Goal: Task Accomplishment & Management: Complete application form

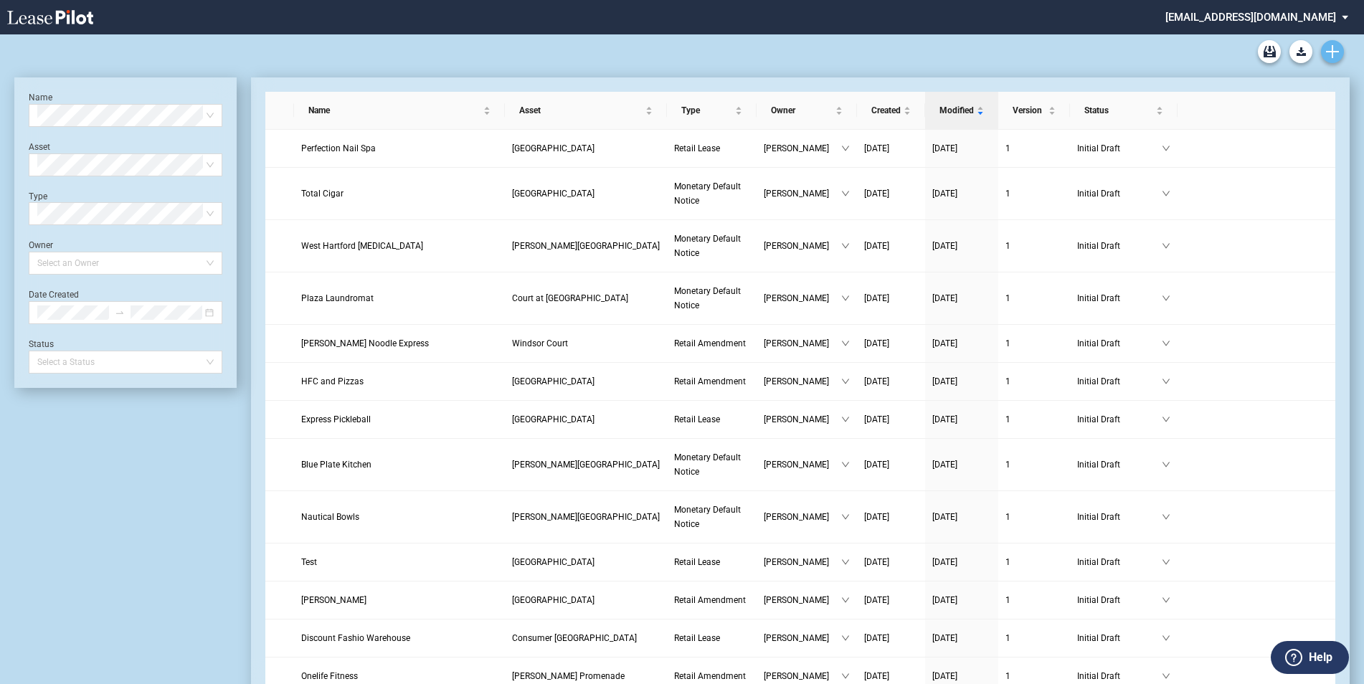
click at [1331, 57] on icon "Create new document" at bounding box center [1332, 51] width 13 height 13
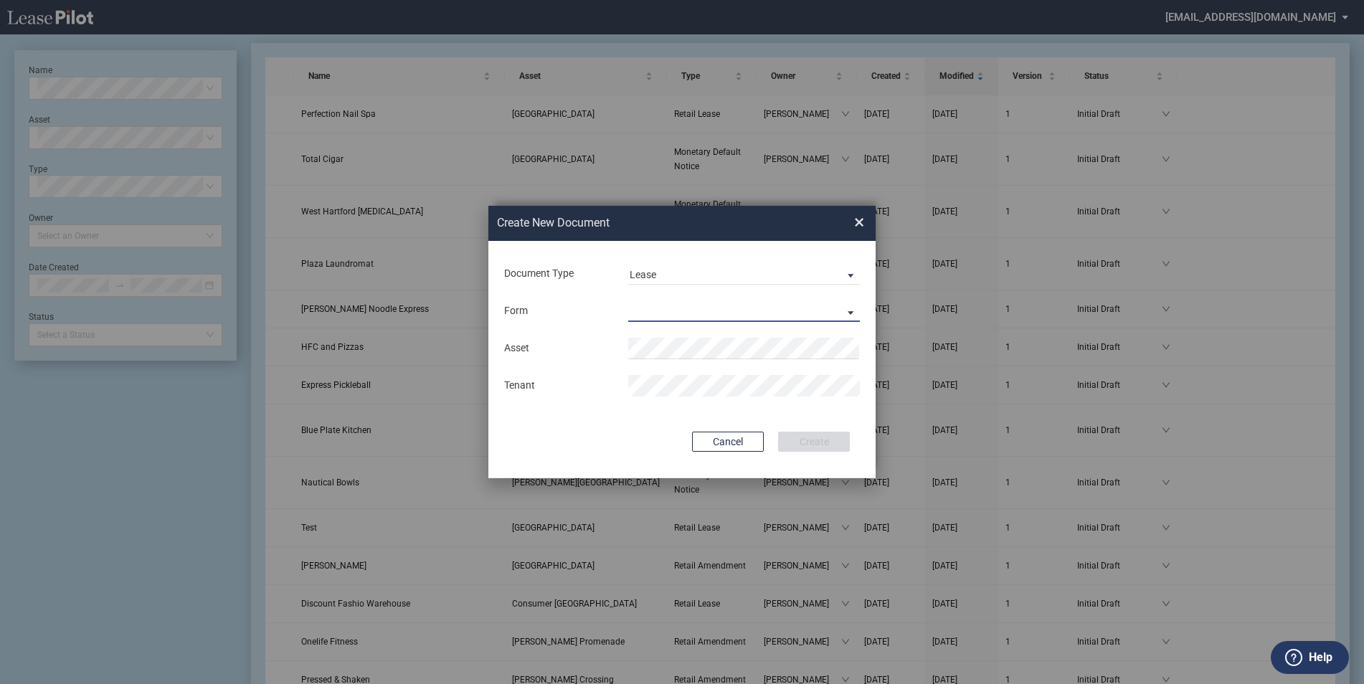
click at [664, 302] on md-select "Retail Lease Monetary Default Notice" at bounding box center [744, 312] width 232 height 22
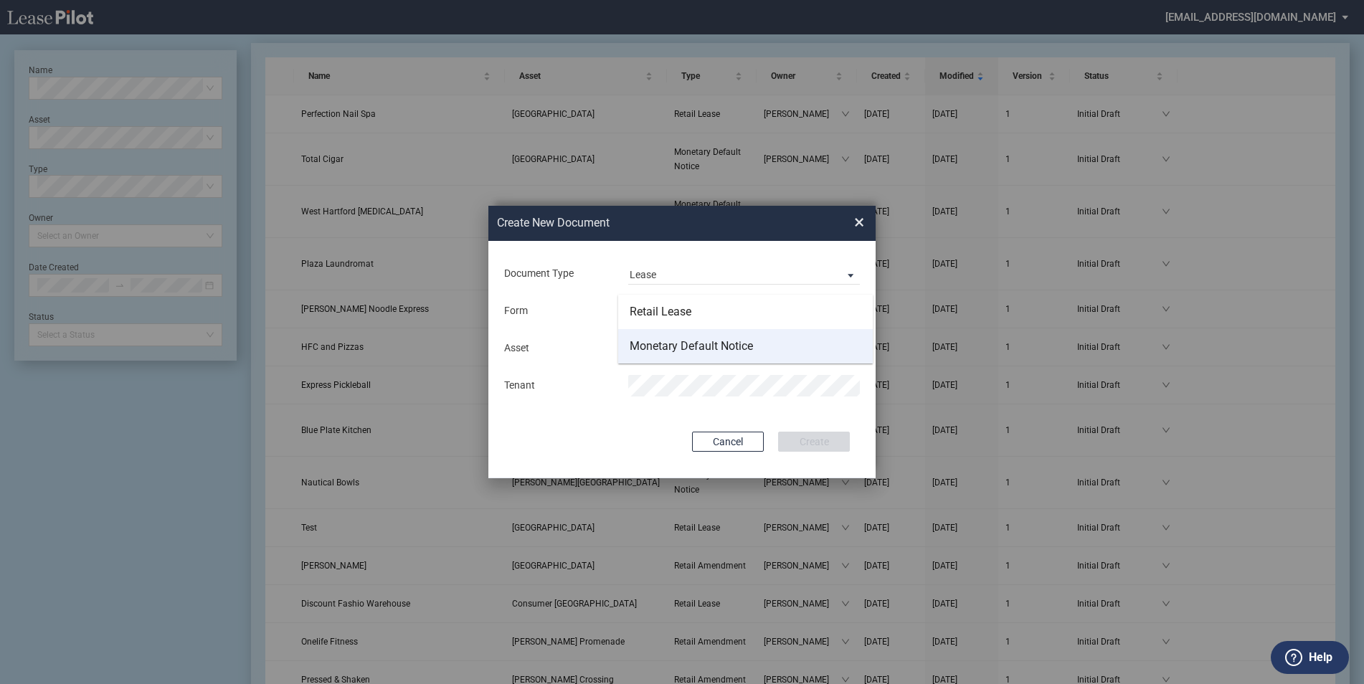
click at [679, 337] on md-option "Monetary Default Notice" at bounding box center [745, 346] width 255 height 34
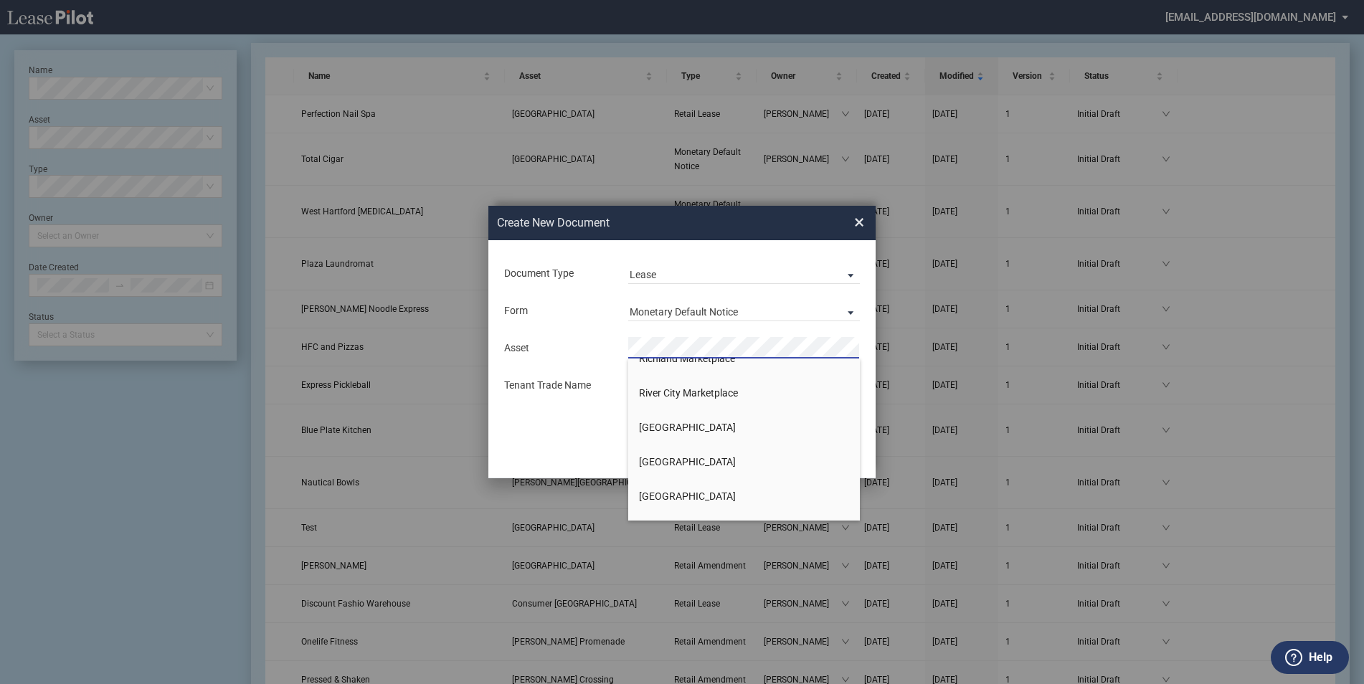
scroll to position [1219, 0]
click at [730, 435] on span "Richland Marketplace" at bounding box center [687, 430] width 96 height 11
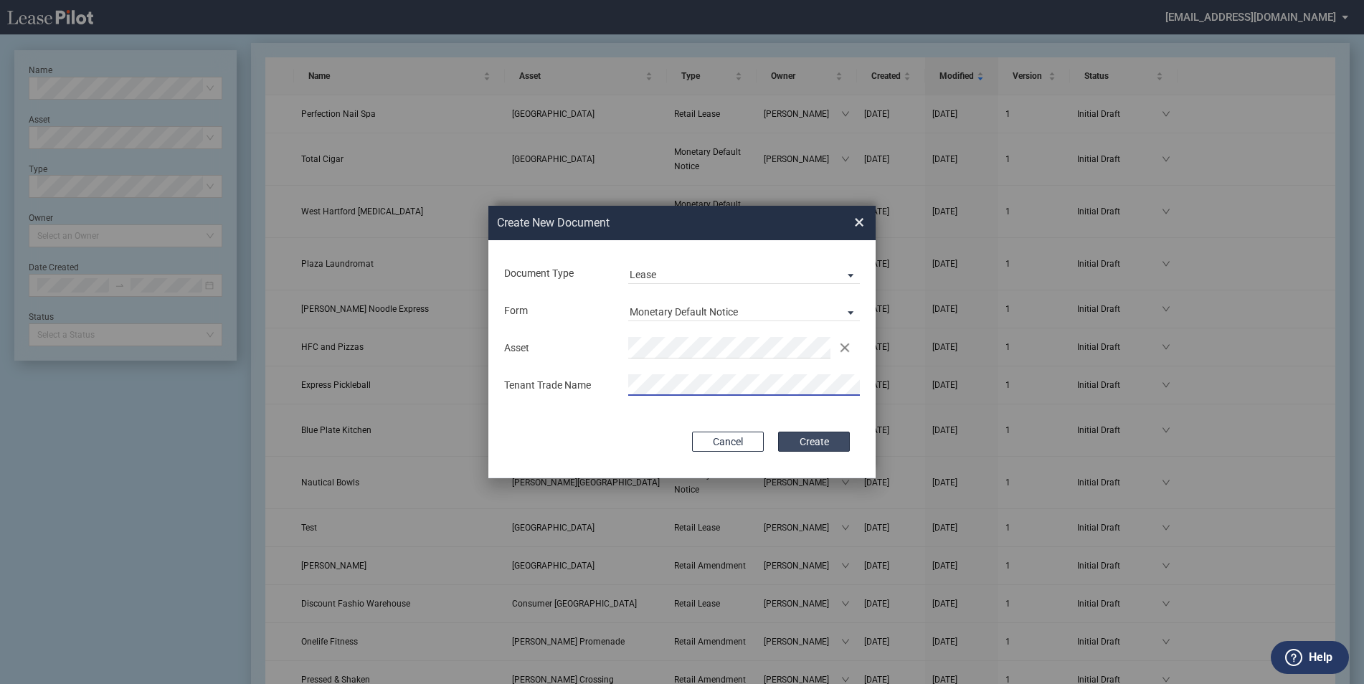
click at [811, 438] on button "Create" at bounding box center [814, 442] width 72 height 20
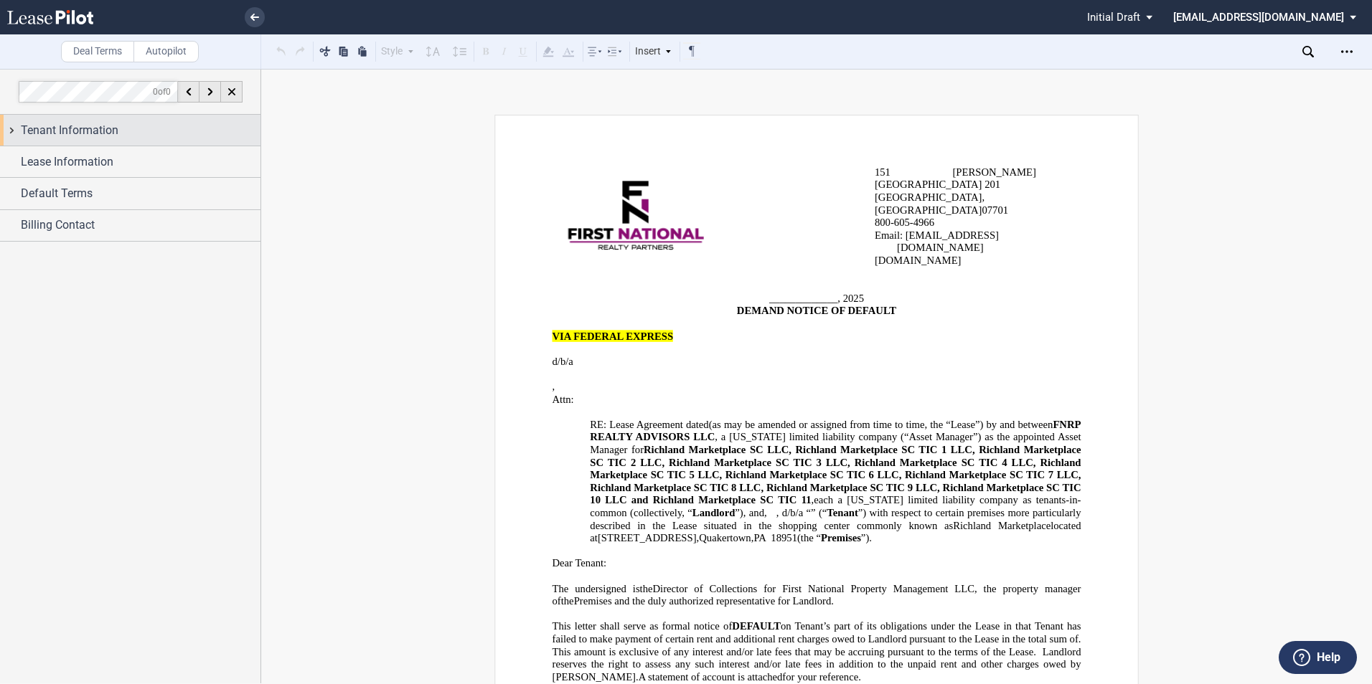
click at [115, 121] on div "Tenant Information" at bounding box center [130, 130] width 260 height 31
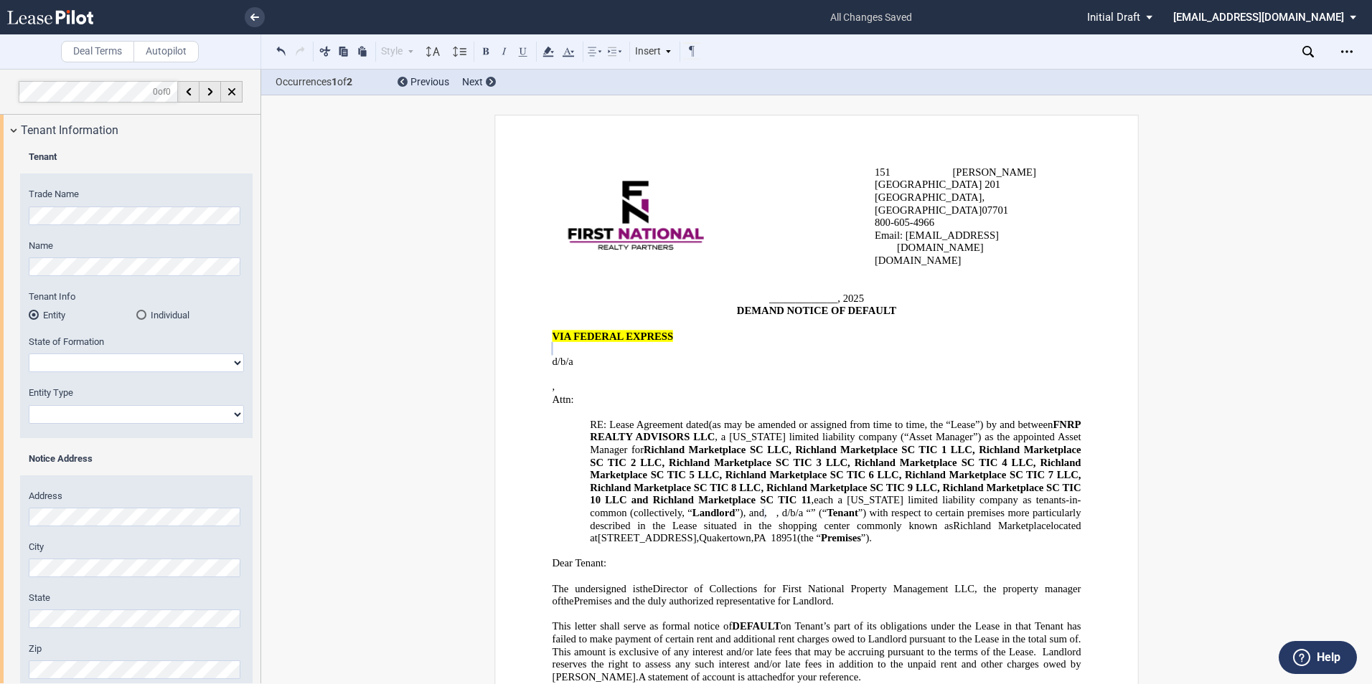
click at [109, 363] on select "Alabama Alaska Arizona Arkansas California Colorado Connecticut Delaware Distri…" at bounding box center [136, 363] width 215 height 19
select select "[US_STATE]"
click at [29, 354] on select "Alabama Alaska Arizona Arkansas California Colorado Connecticut Delaware Distri…" at bounding box center [136, 363] width 215 height 19
click at [74, 415] on select "Corporation Limited Liability Company General Partnership Limited Partnership O…" at bounding box center [136, 414] width 215 height 19
select select "Limited Partnership"
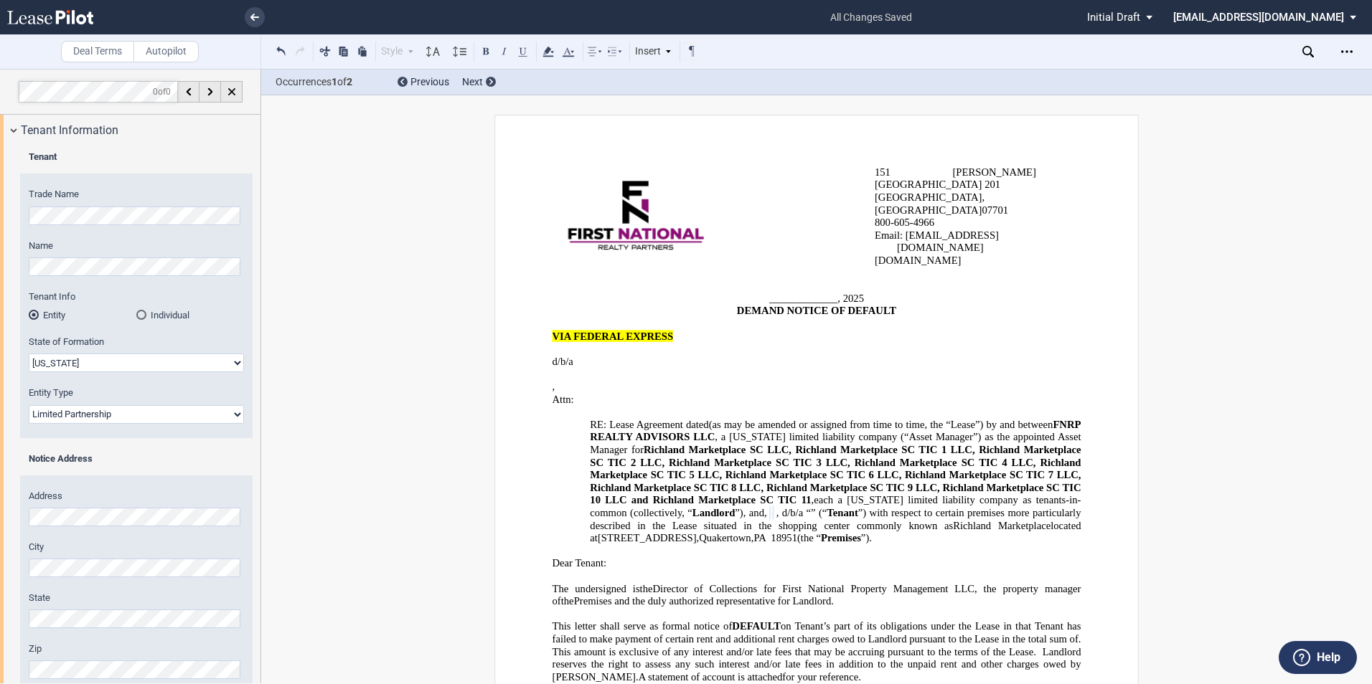
click at [29, 405] on select "Corporation Limited Liability Company General Partnership Limited Partnership O…" at bounding box center [136, 414] width 215 height 19
click at [89, 473] on div "Notice Address" at bounding box center [136, 466] width 232 height 27
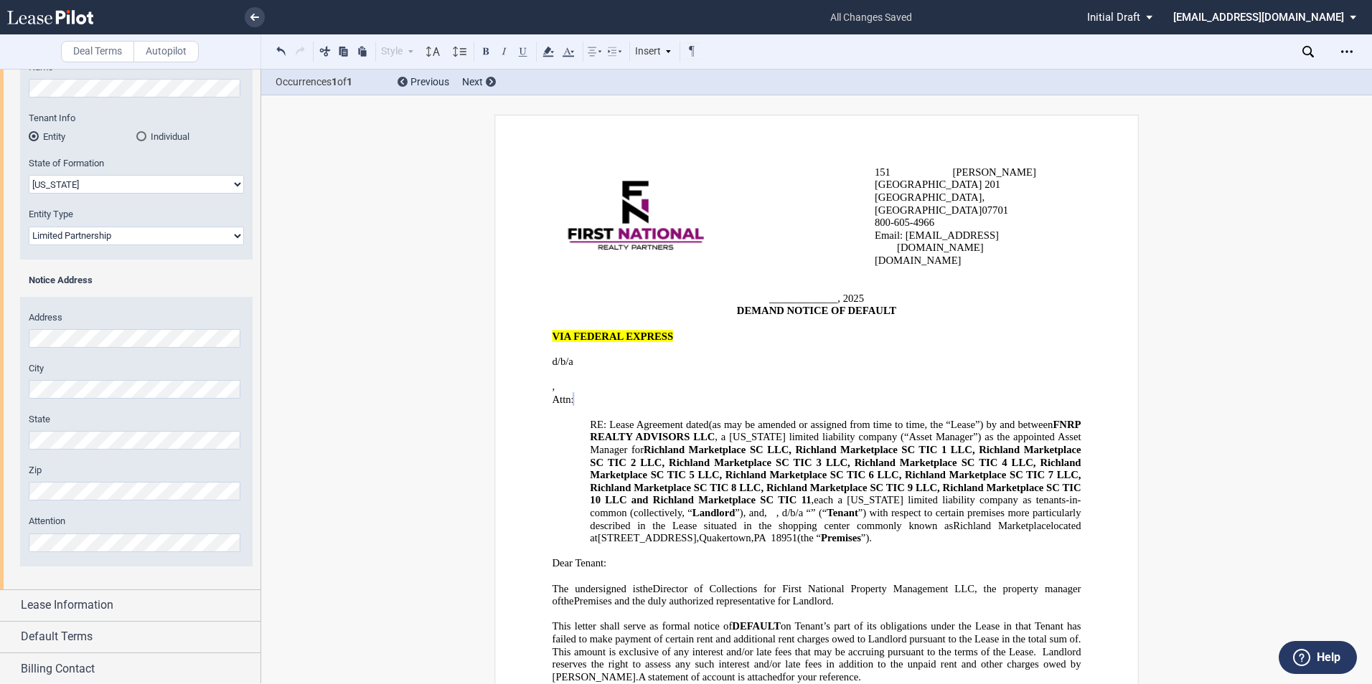
scroll to position [180, 0]
click at [53, 606] on span "Lease Information" at bounding box center [67, 603] width 93 height 17
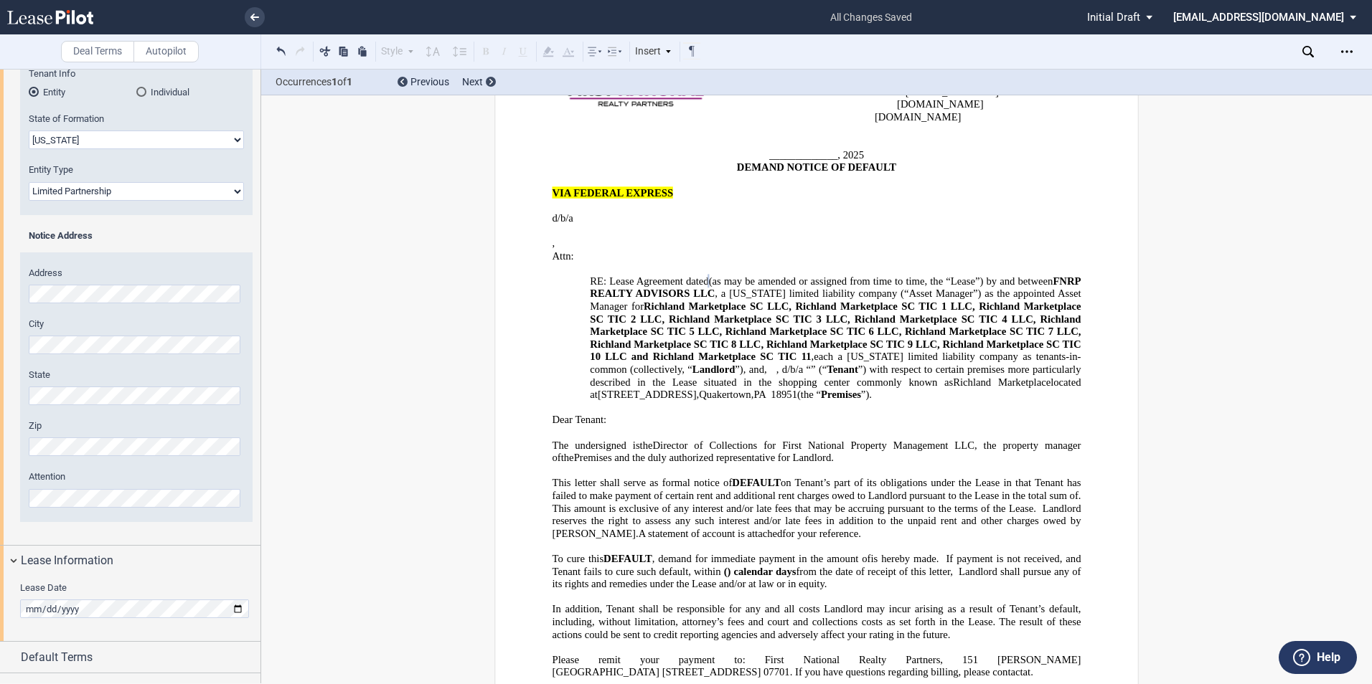
scroll to position [245, 0]
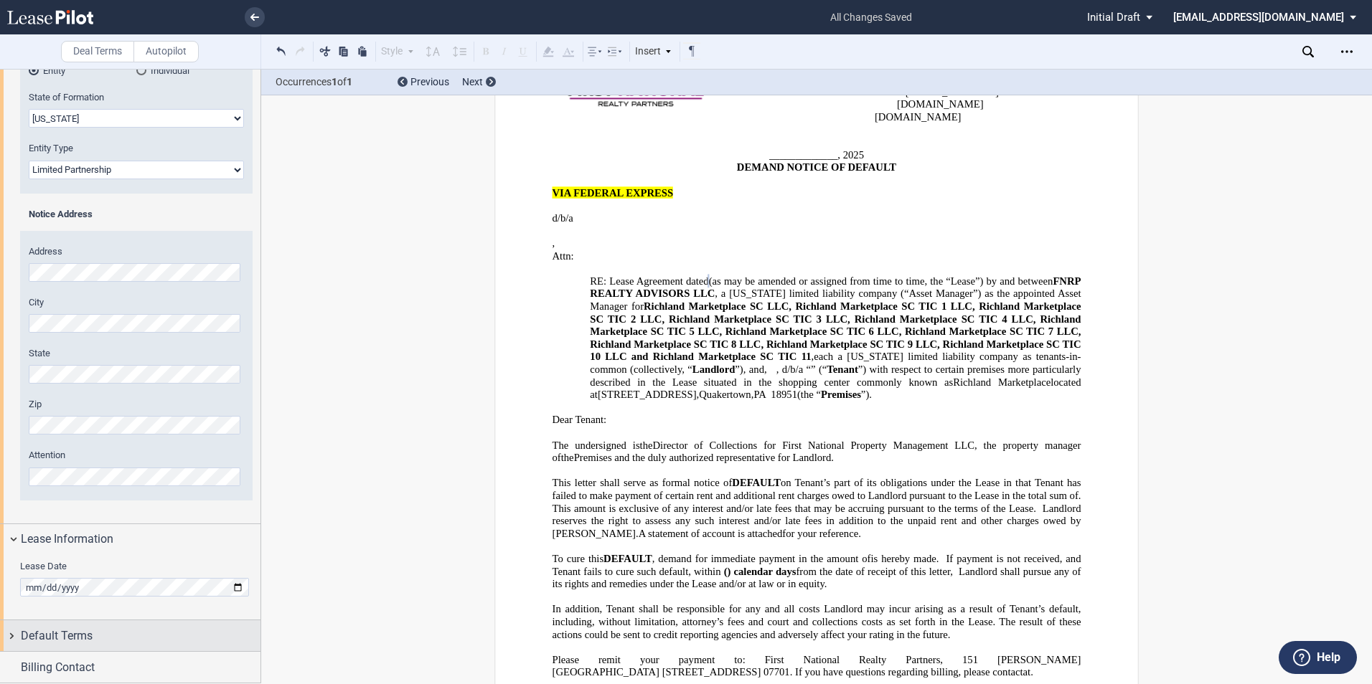
click at [98, 638] on div "Default Terms" at bounding box center [141, 636] width 240 height 17
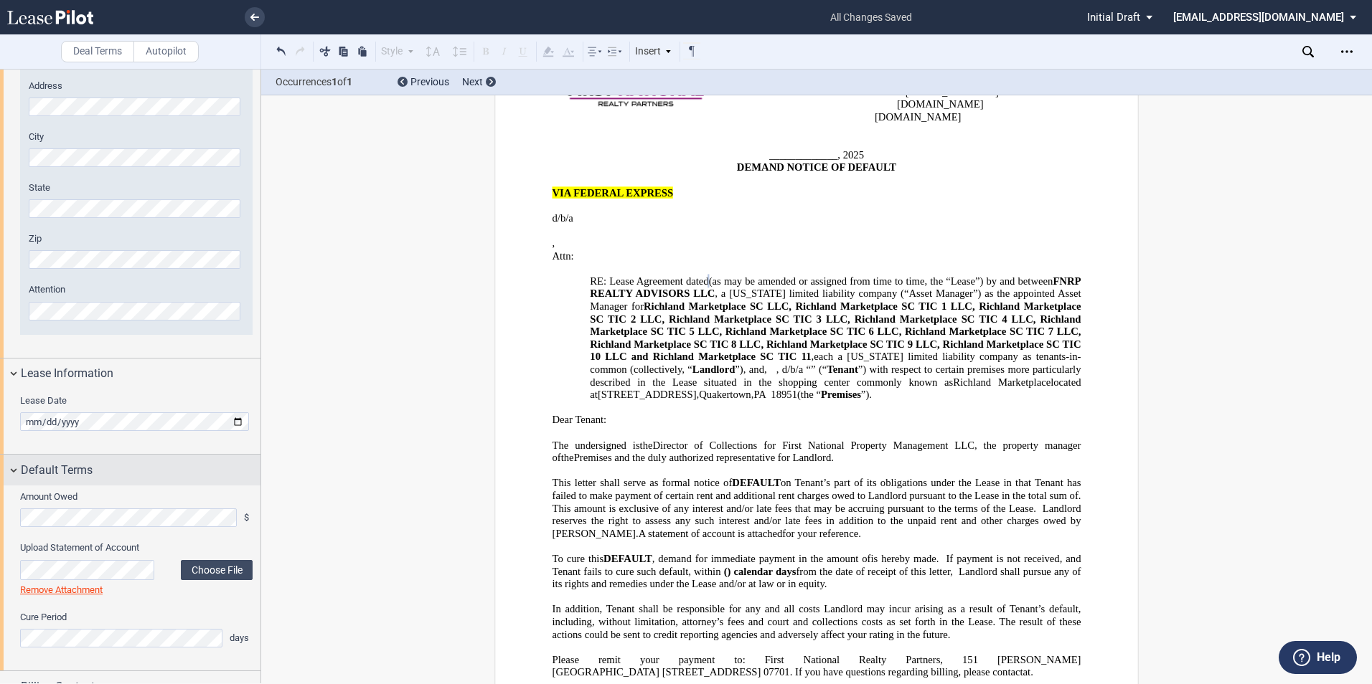
scroll to position [430, 0]
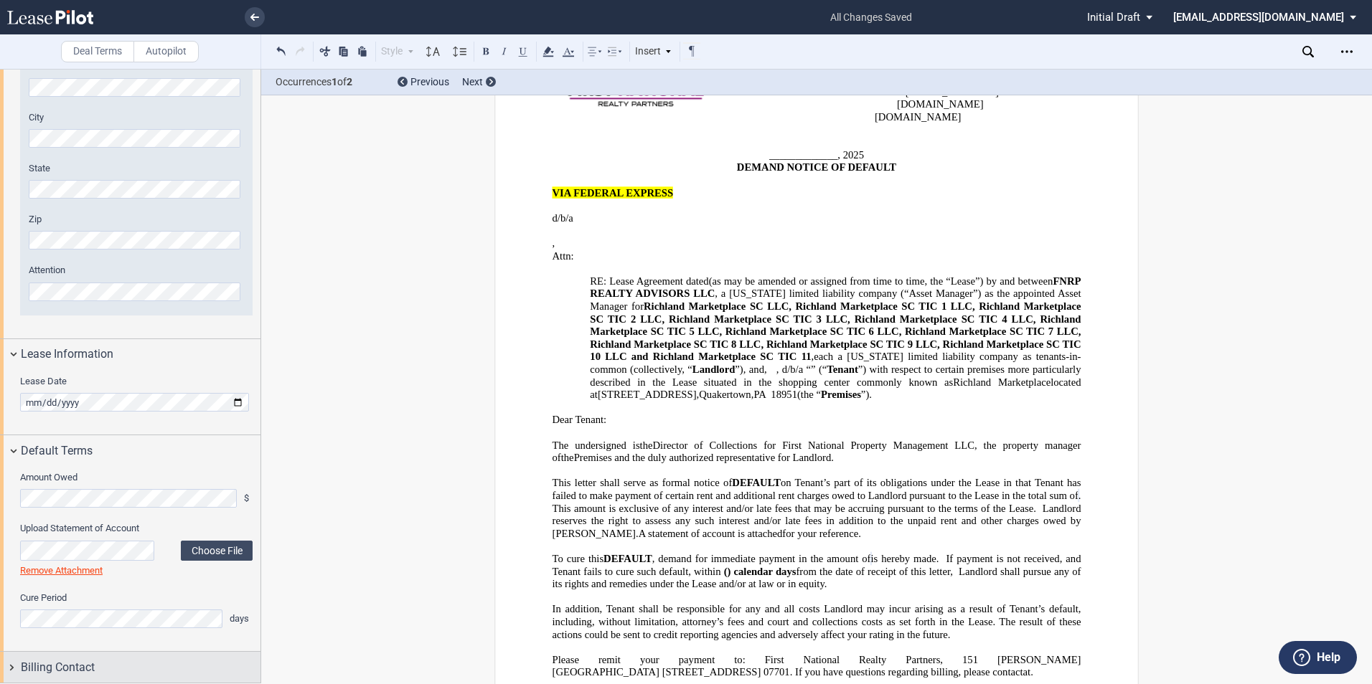
click at [67, 676] on div "Billing Contact" at bounding box center [130, 667] width 260 height 31
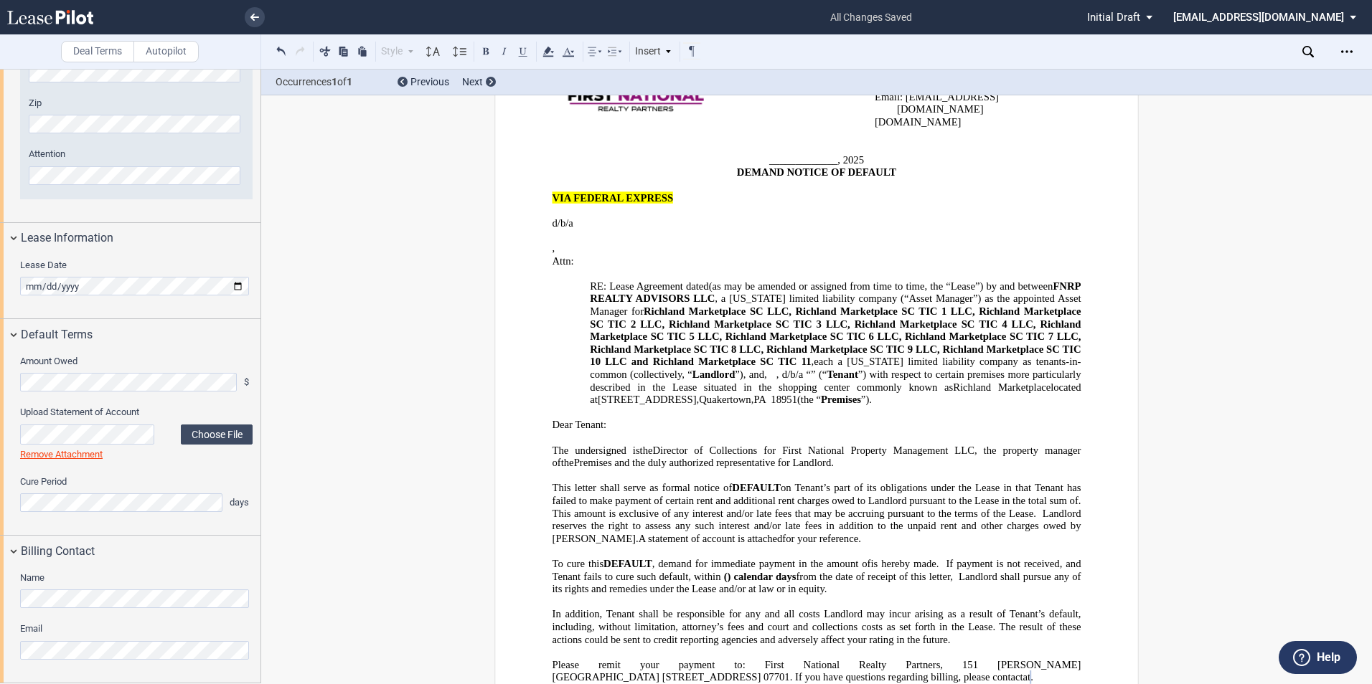
scroll to position [215, 0]
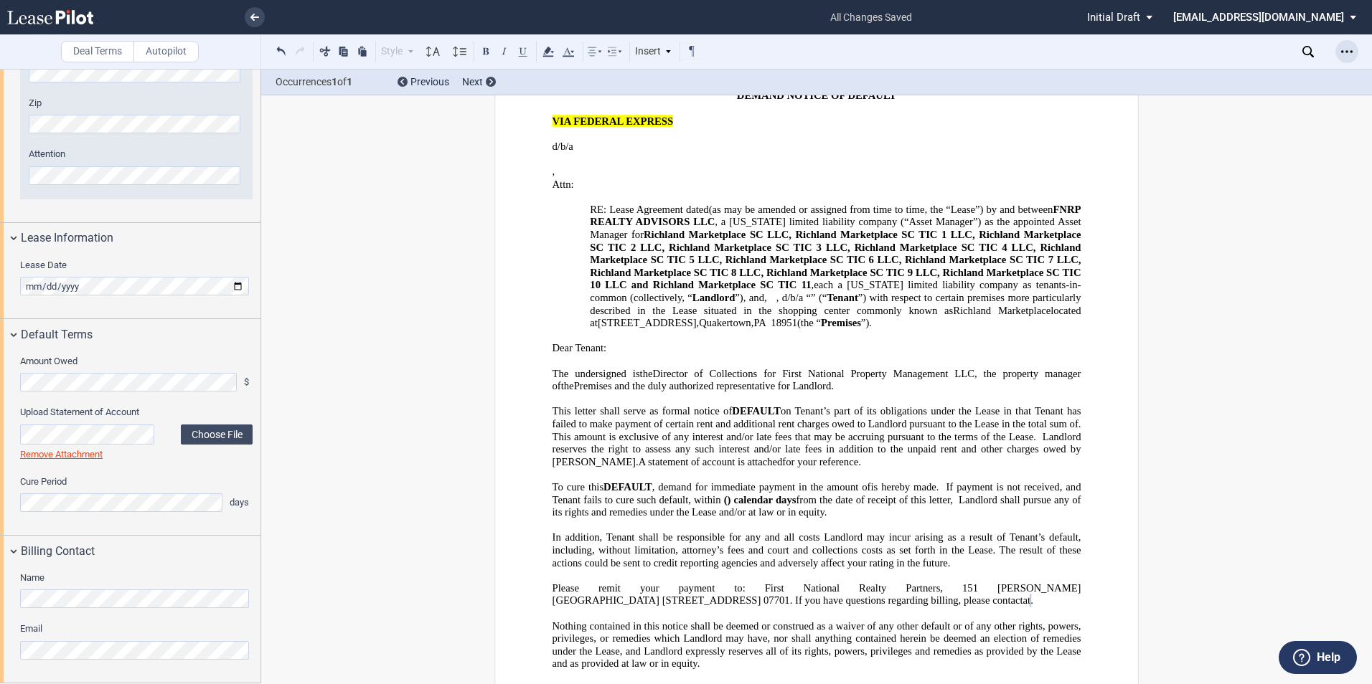
click at [1341, 54] on icon "Open Lease options menu" at bounding box center [1346, 51] width 11 height 11
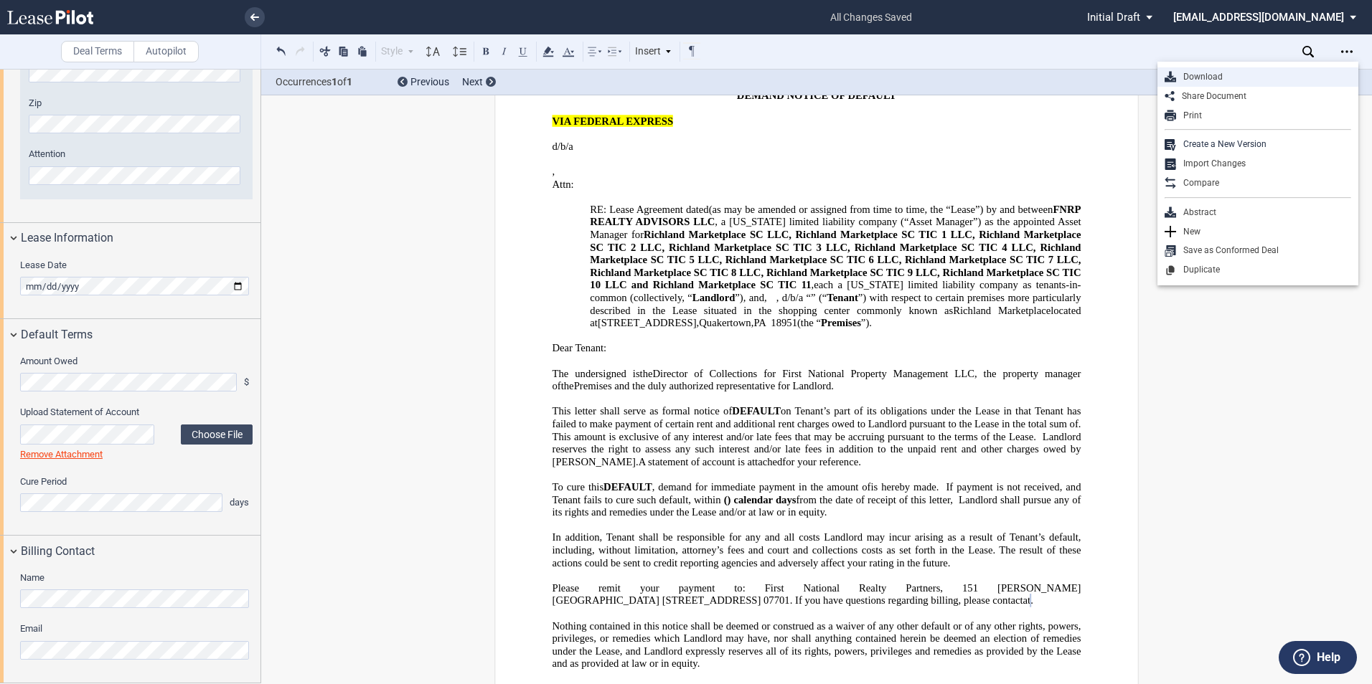
click at [1283, 75] on div "Download" at bounding box center [1263, 77] width 175 height 12
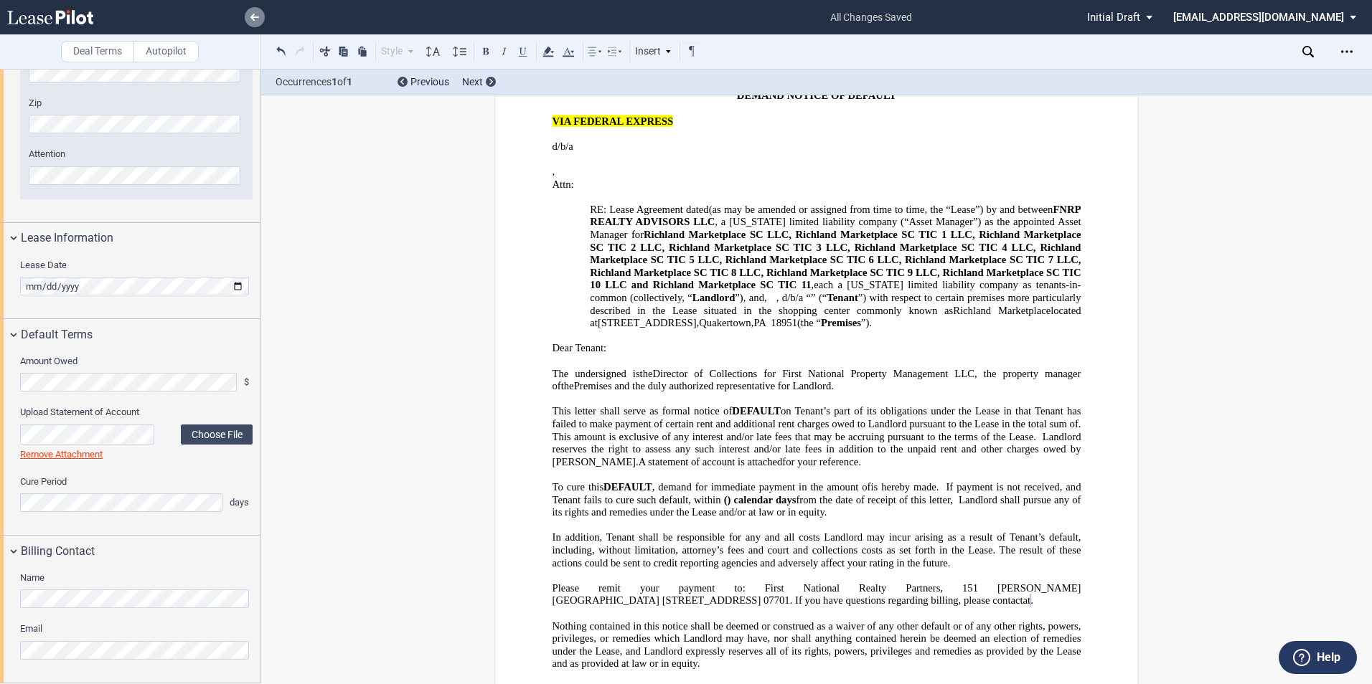
click at [253, 22] on link at bounding box center [255, 17] width 20 height 20
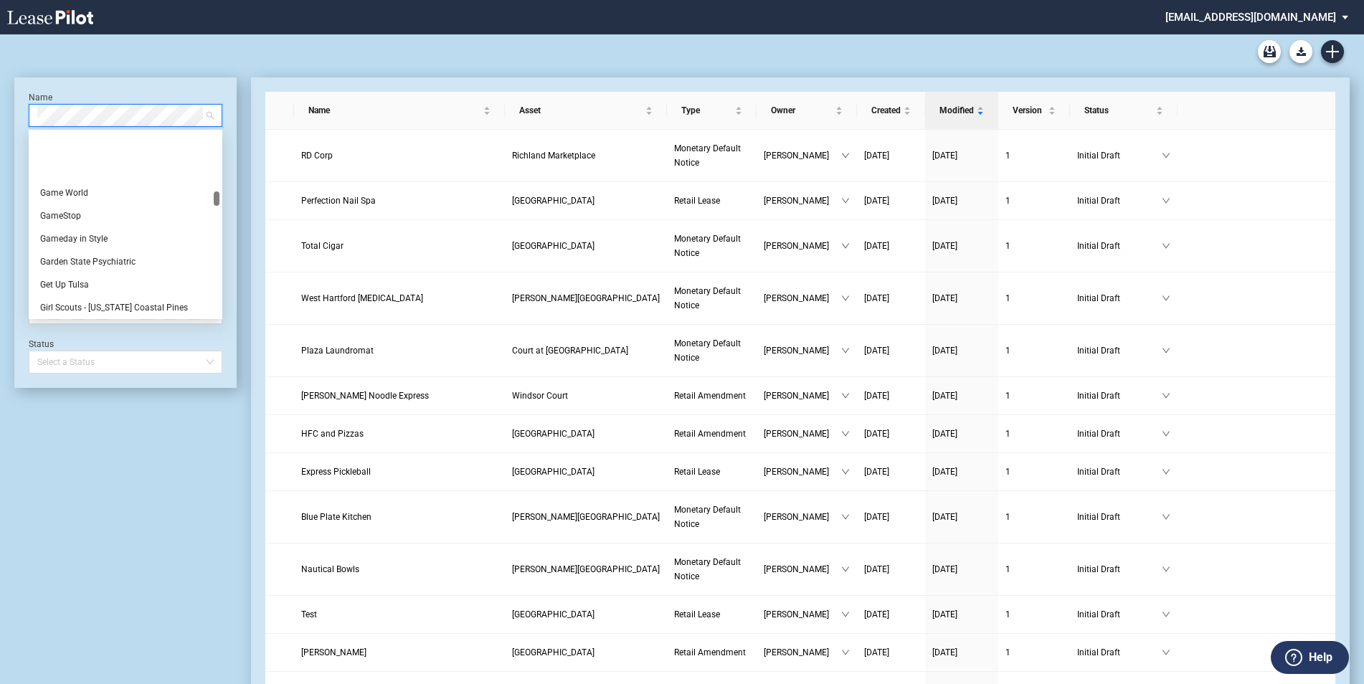
scroll to position [5810, 0]
click at [121, 210] on div "Giving Better Lives" at bounding box center [125, 210] width 171 height 14
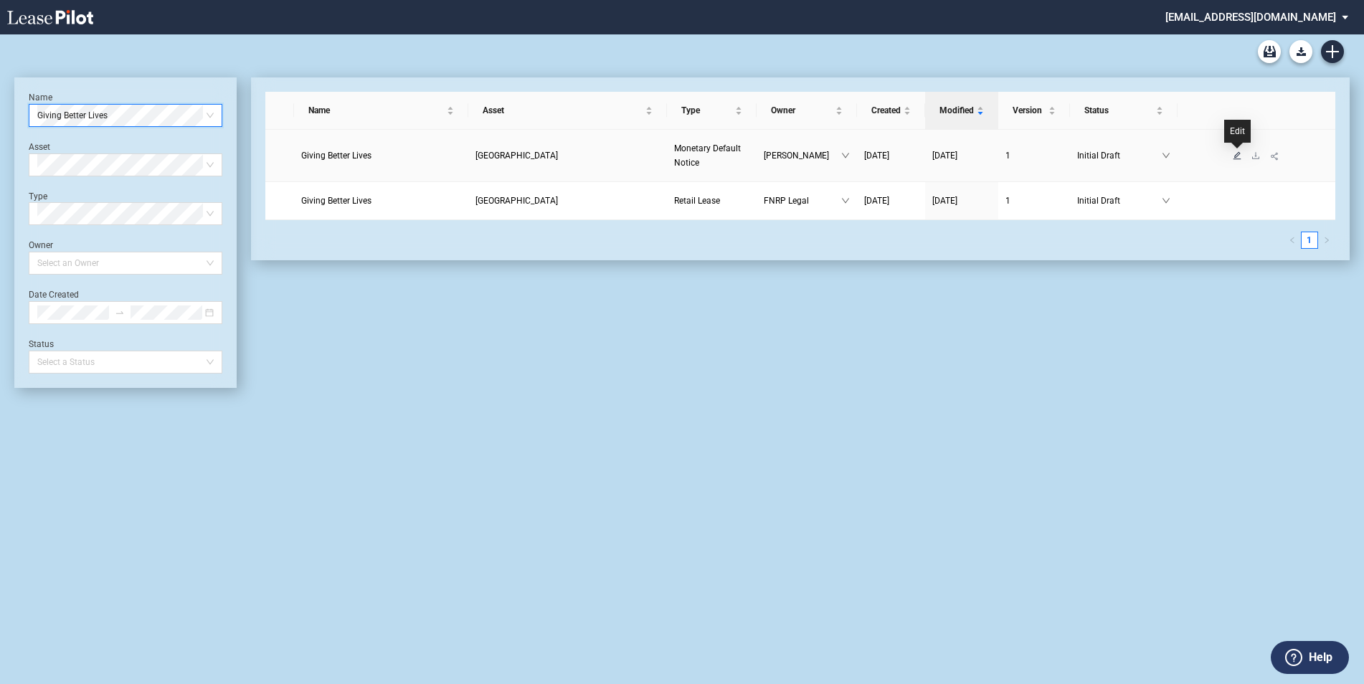
click at [1237, 157] on icon "edit" at bounding box center [1238, 155] width 8 height 8
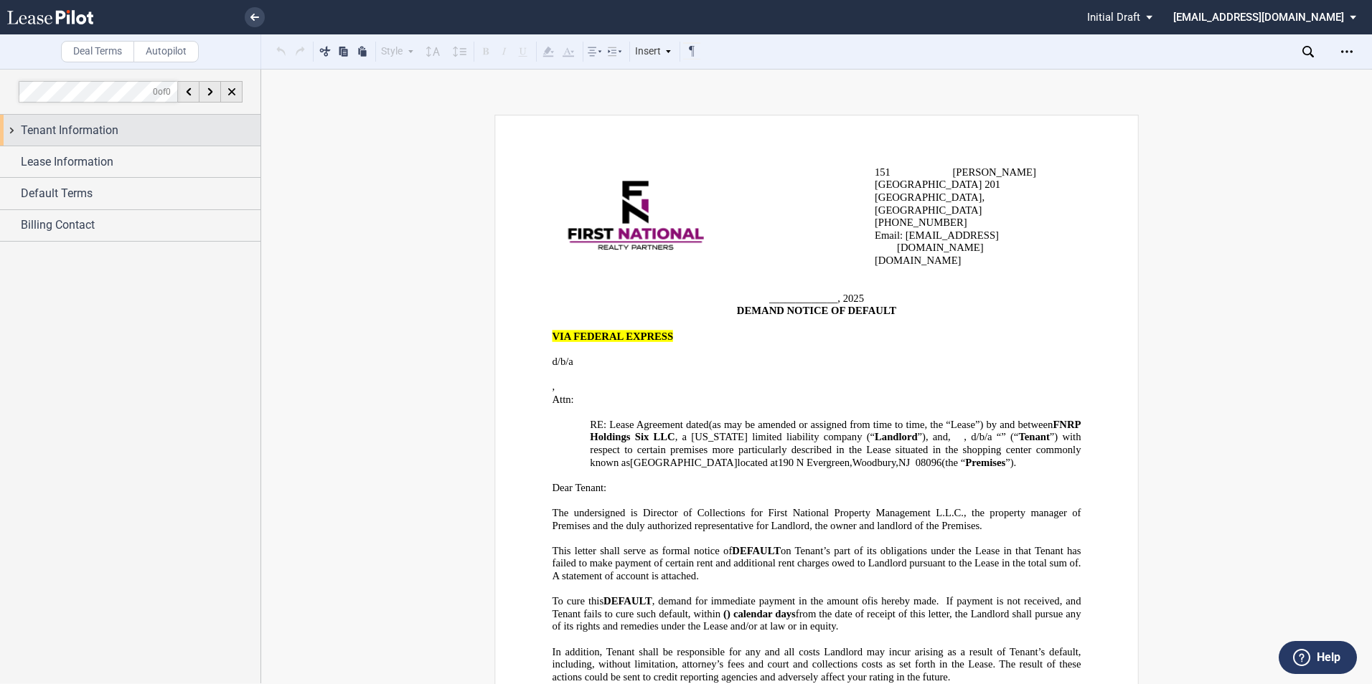
click at [72, 132] on span "Tenant Information" at bounding box center [70, 130] width 98 height 17
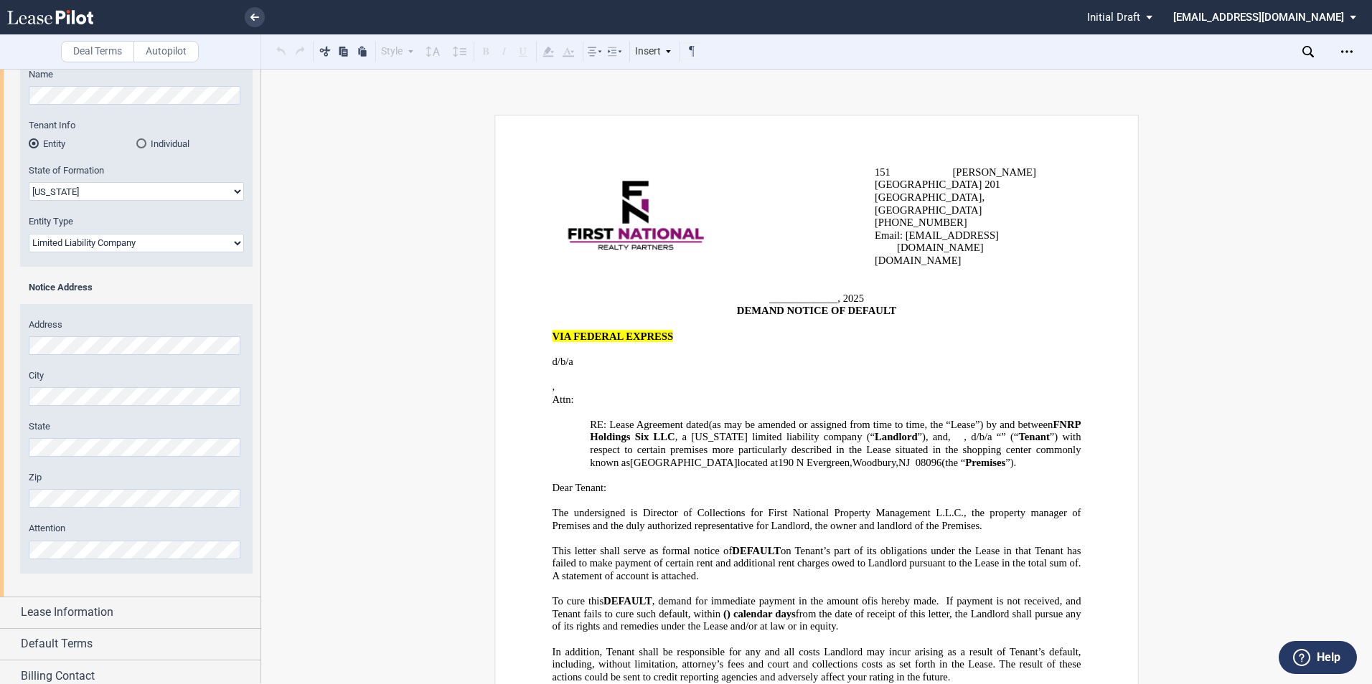
scroll to position [180, 0]
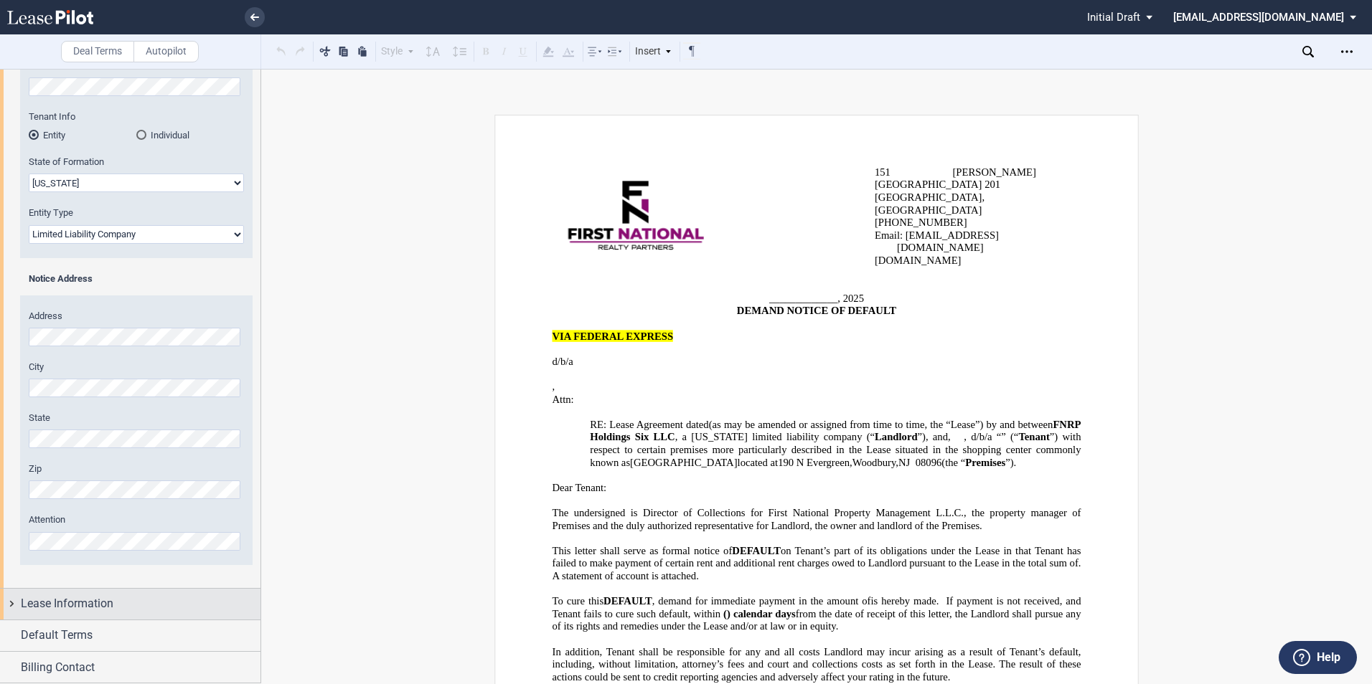
click at [57, 603] on span "Lease Information" at bounding box center [67, 603] width 93 height 17
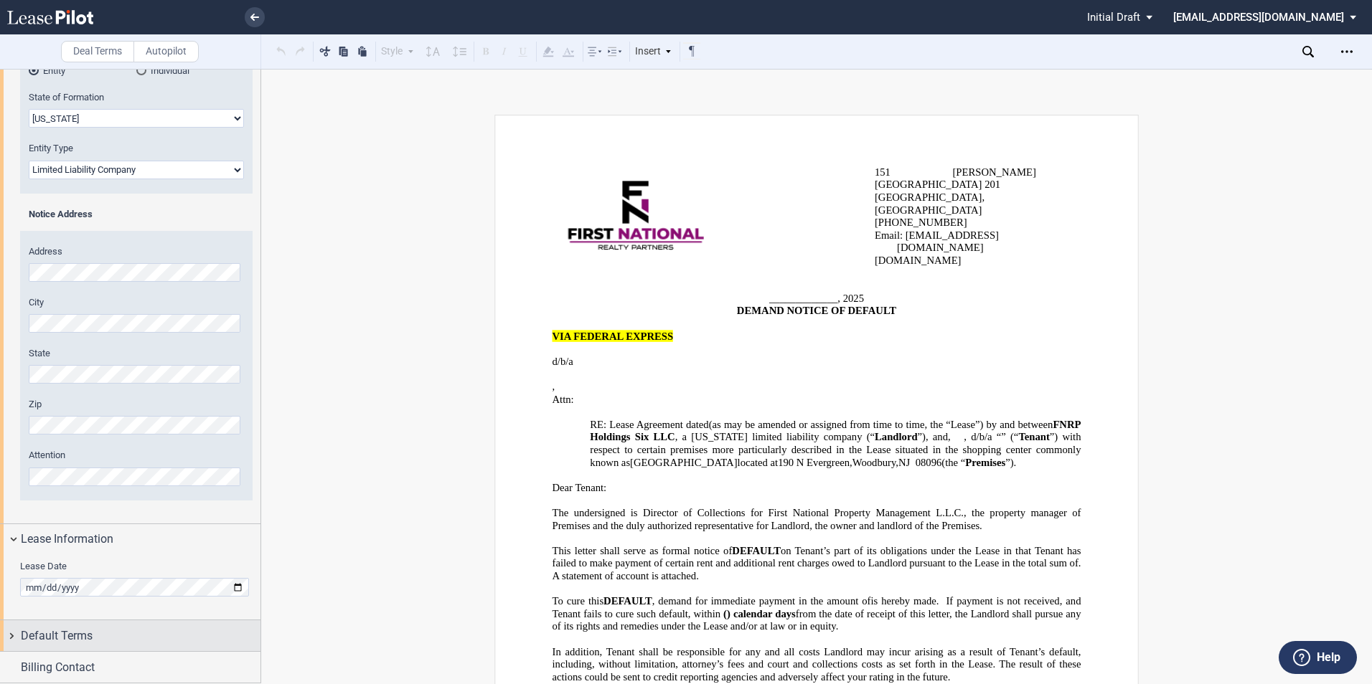
click at [42, 629] on span "Default Terms" at bounding box center [57, 636] width 72 height 17
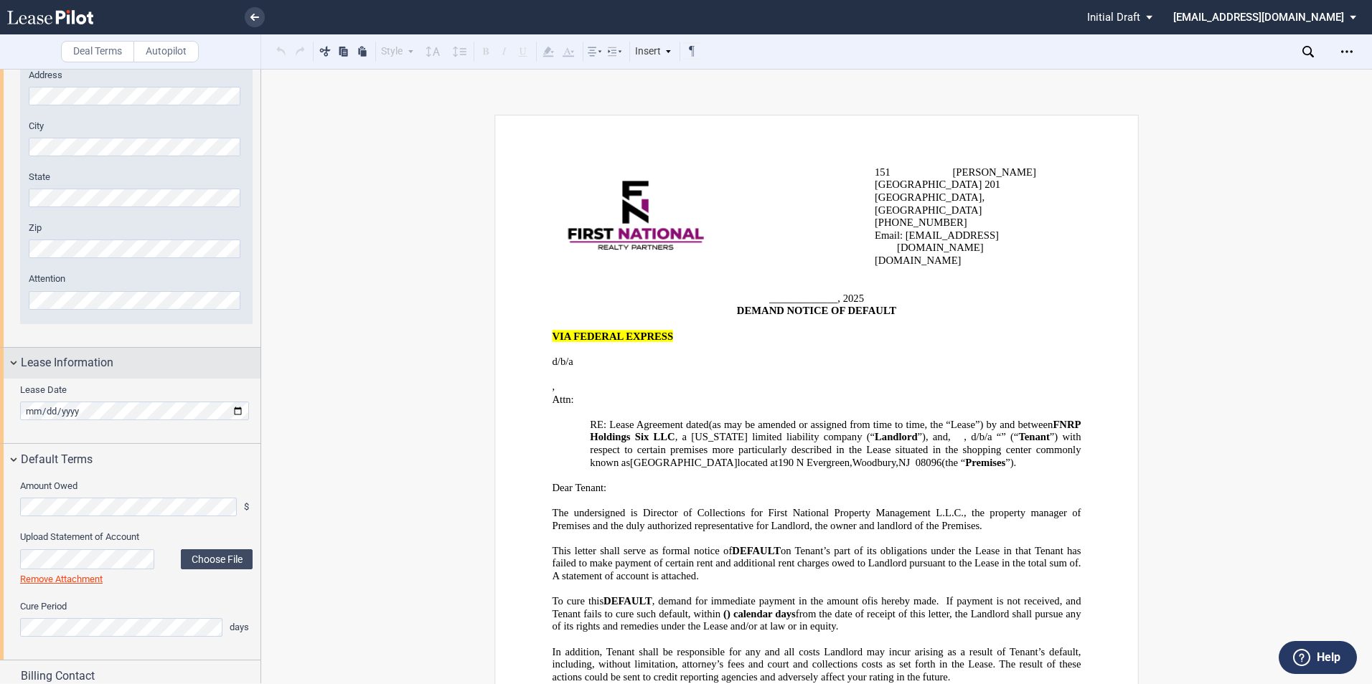
scroll to position [430, 0]
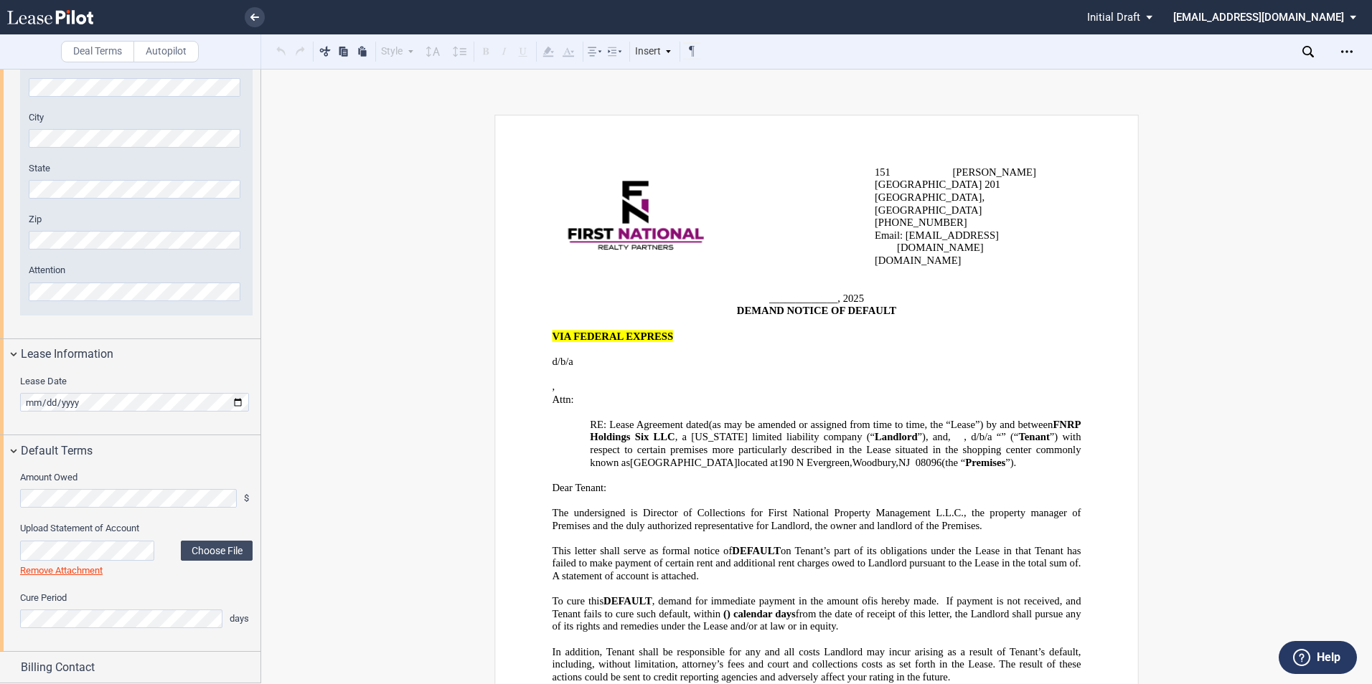
click at [0, 497] on html ".bocls-1{fill:#26354a;fill-rule:evenodd} Loading... × Pending... Pending... Ini…" at bounding box center [686, 342] width 1372 height 684
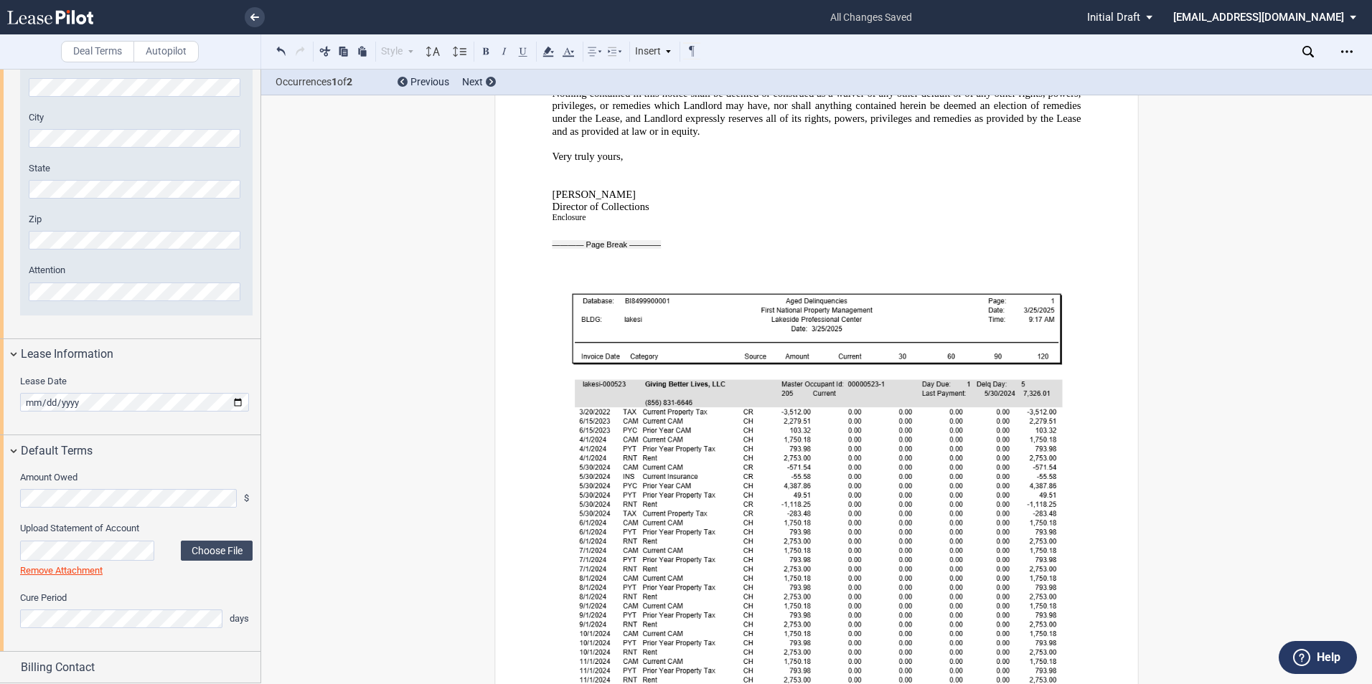
scroll to position [717, 0]
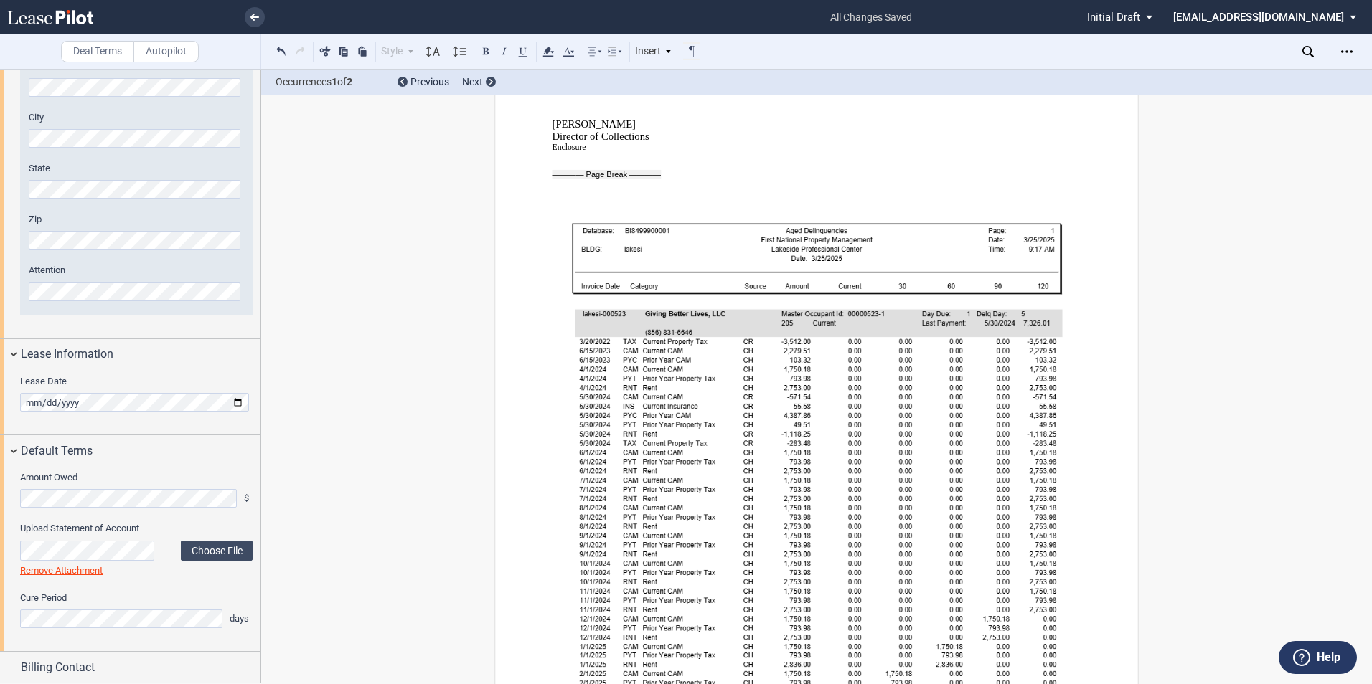
click at [87, 570] on link "Remove Attachment" at bounding box center [61, 570] width 82 height 11
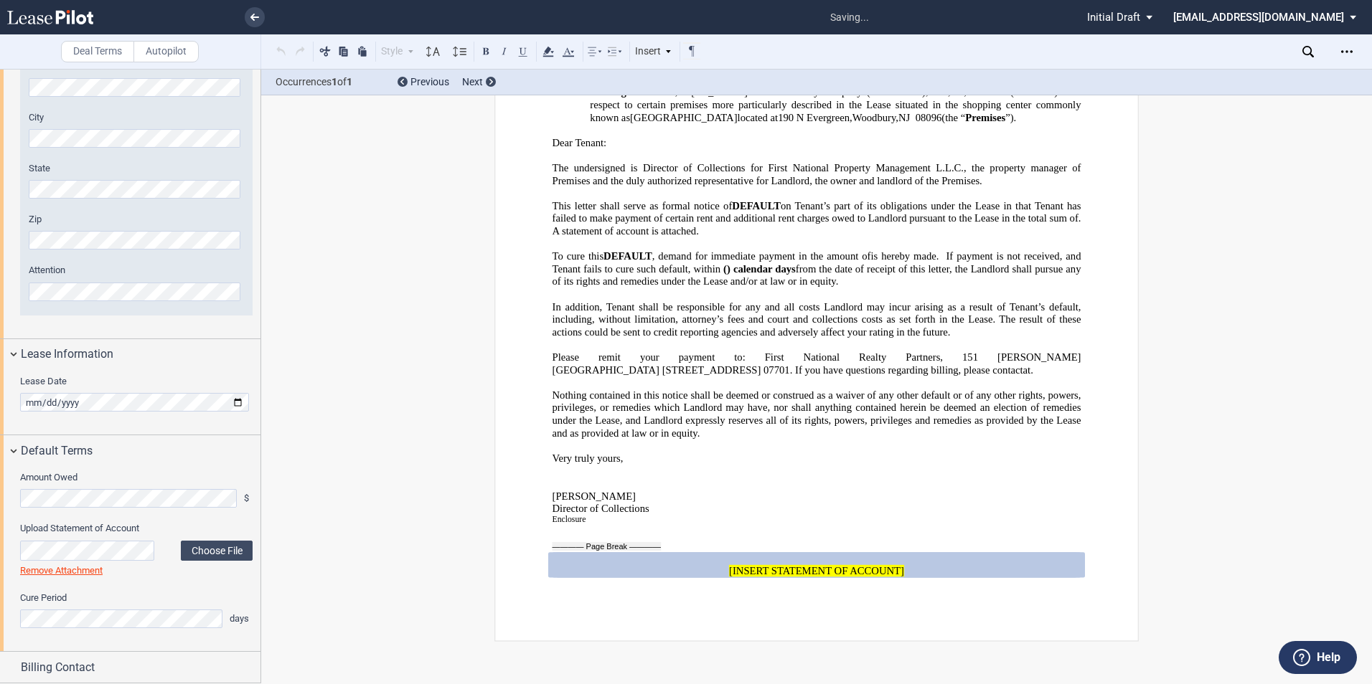
scroll to position [273, 0]
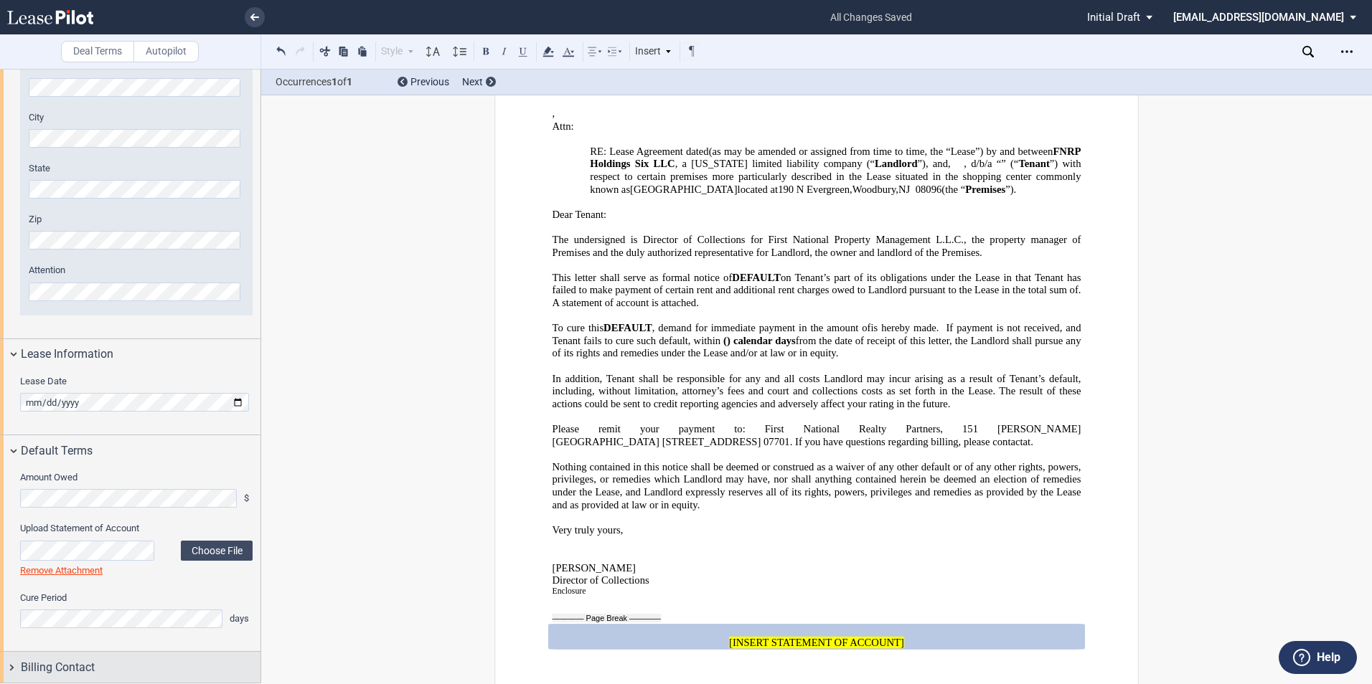
click at [72, 656] on div "Billing Contact" at bounding box center [130, 667] width 260 height 31
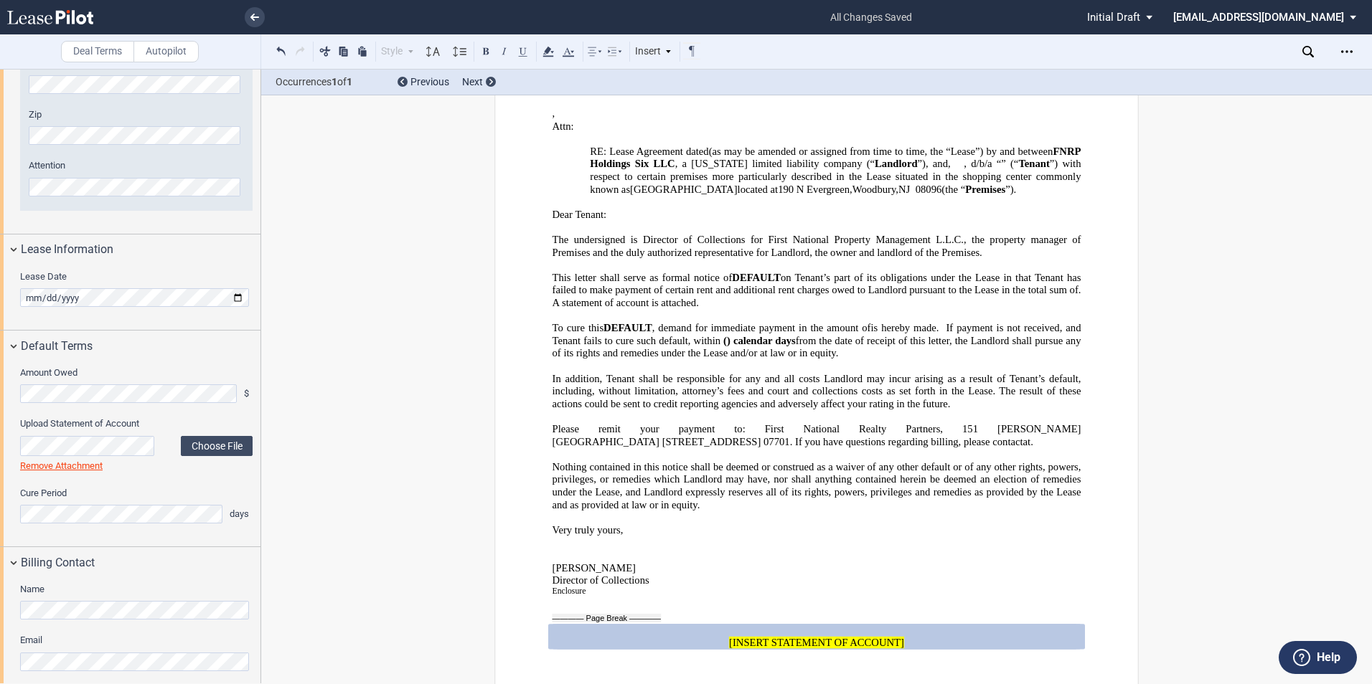
scroll to position [546, 0]
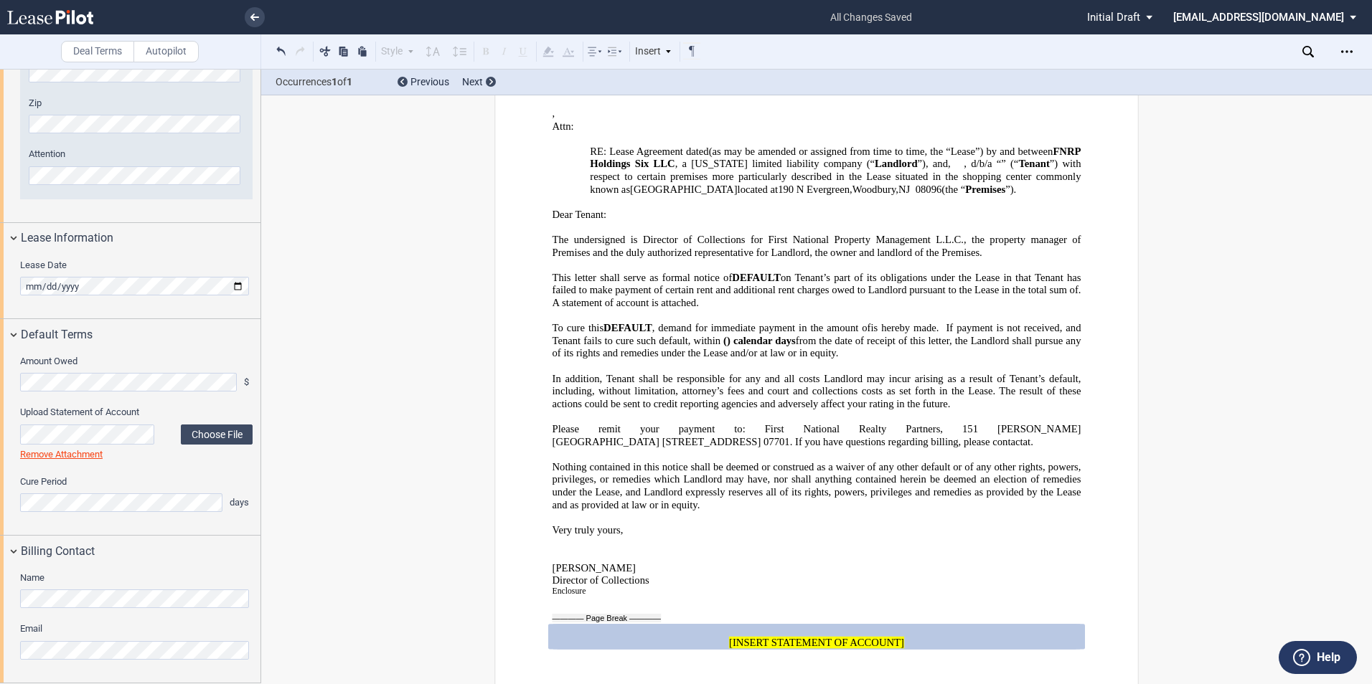
click at [0, 600] on html ".bocls-1{fill:#26354a;fill-rule:evenodd} Loading... × all changes saved Pending…" at bounding box center [686, 342] width 1372 height 684
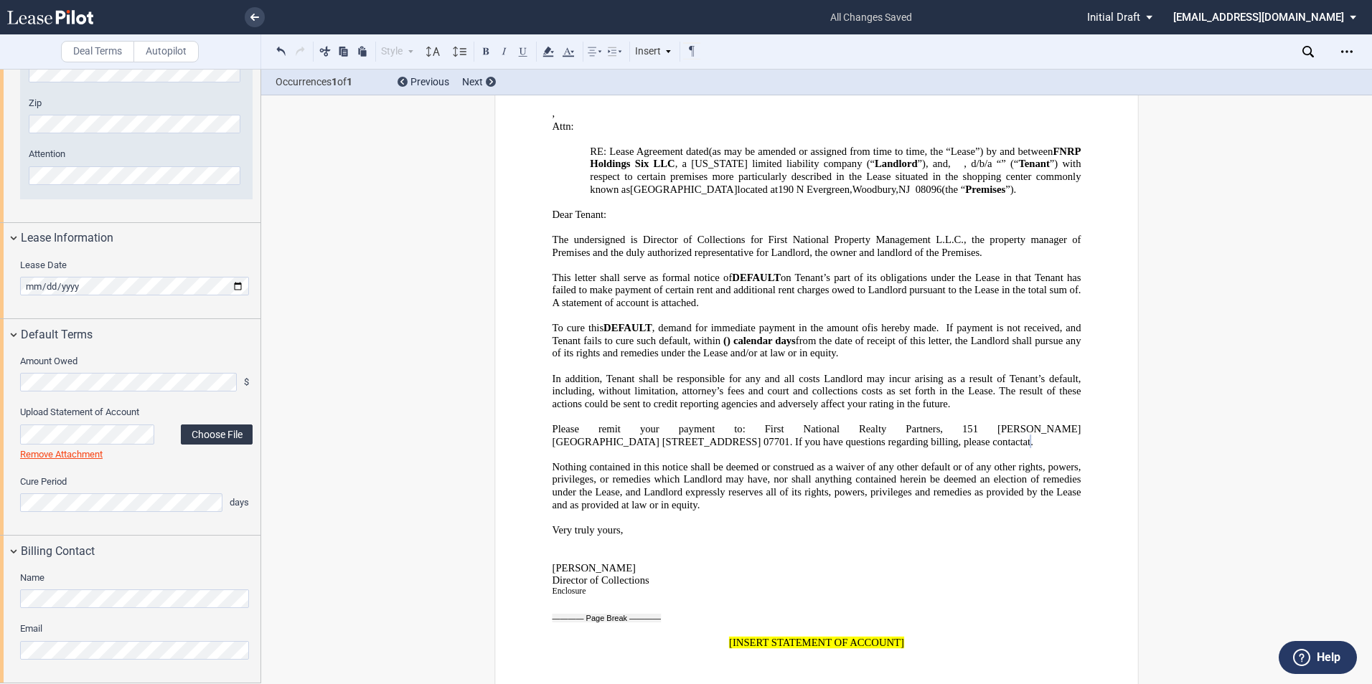
click at [209, 430] on label "Choose File" at bounding box center [217, 435] width 72 height 20
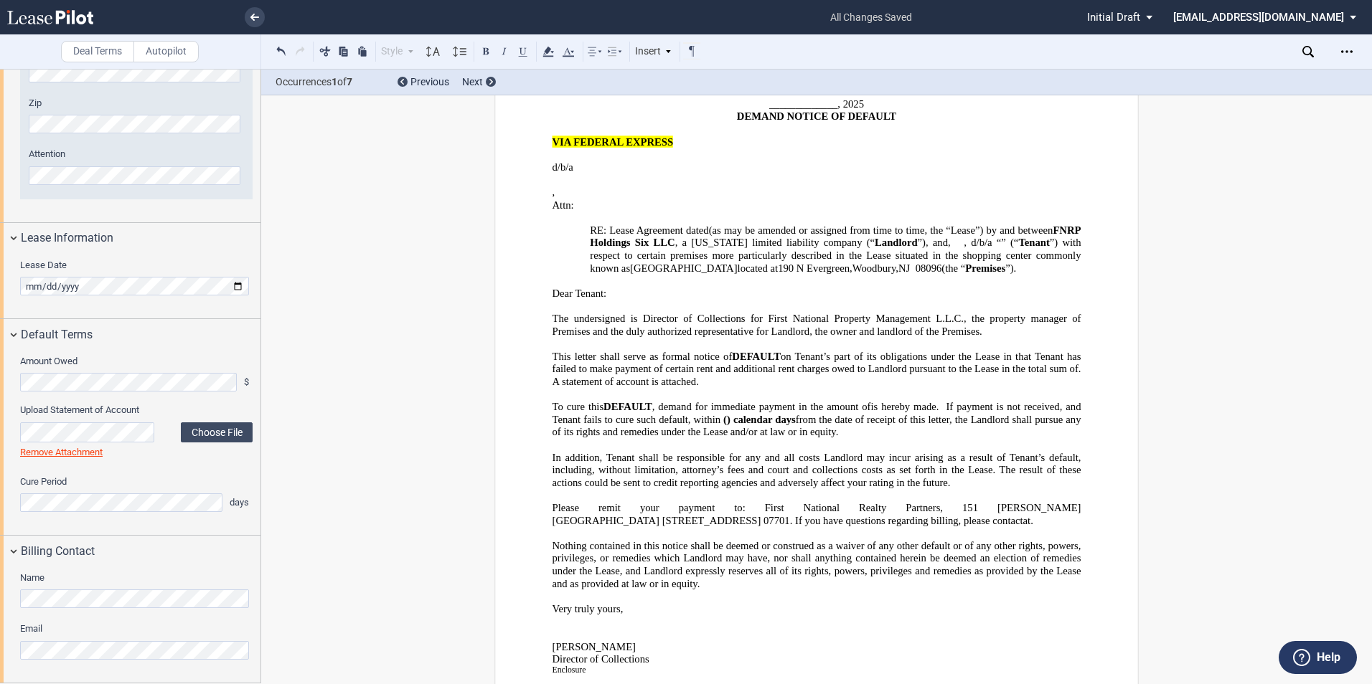
scroll to position [195, 0]
click at [1351, 49] on icon "Open Lease options menu" at bounding box center [1346, 51] width 11 height 11
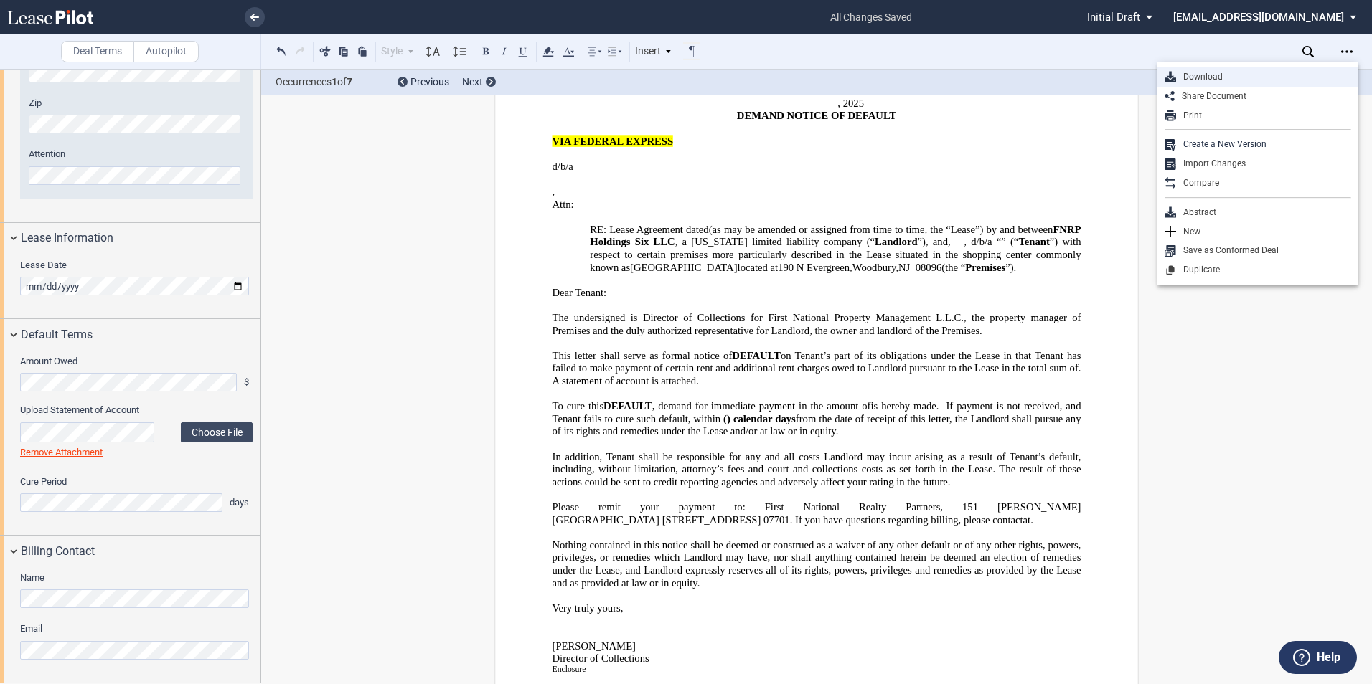
click at [1257, 73] on div "Download" at bounding box center [1263, 77] width 175 height 12
